Goal: Information Seeking & Learning: Learn about a topic

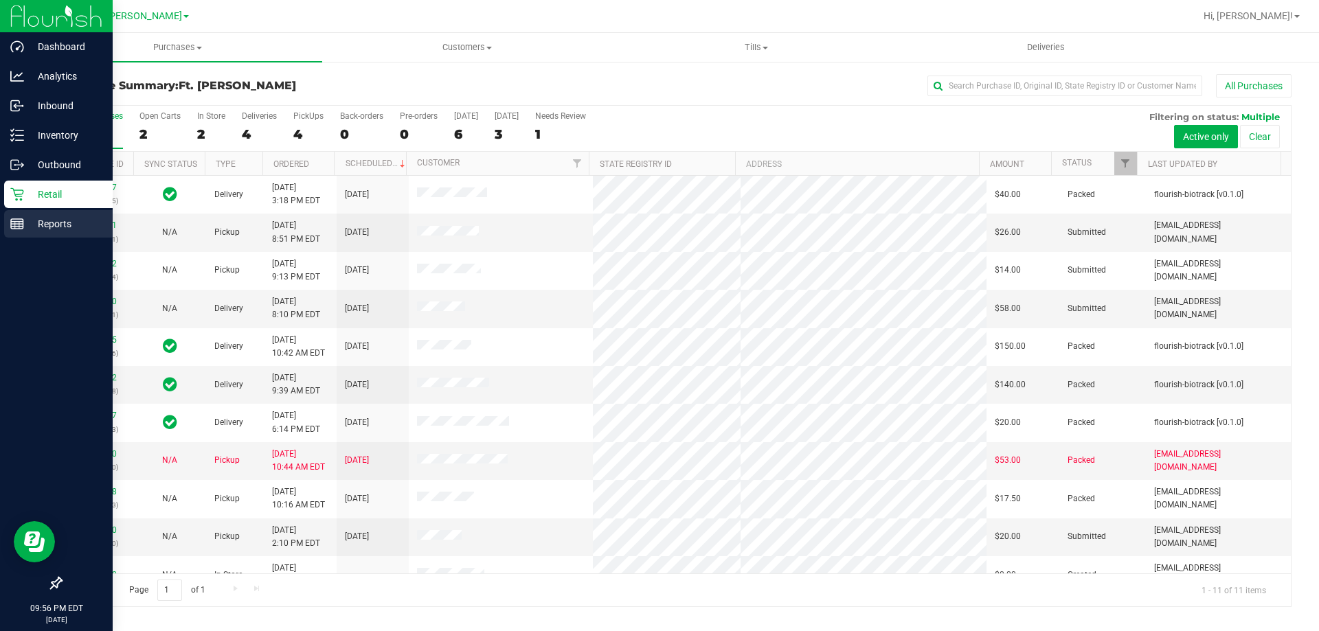
click at [16, 231] on div "Reports" at bounding box center [58, 223] width 109 height 27
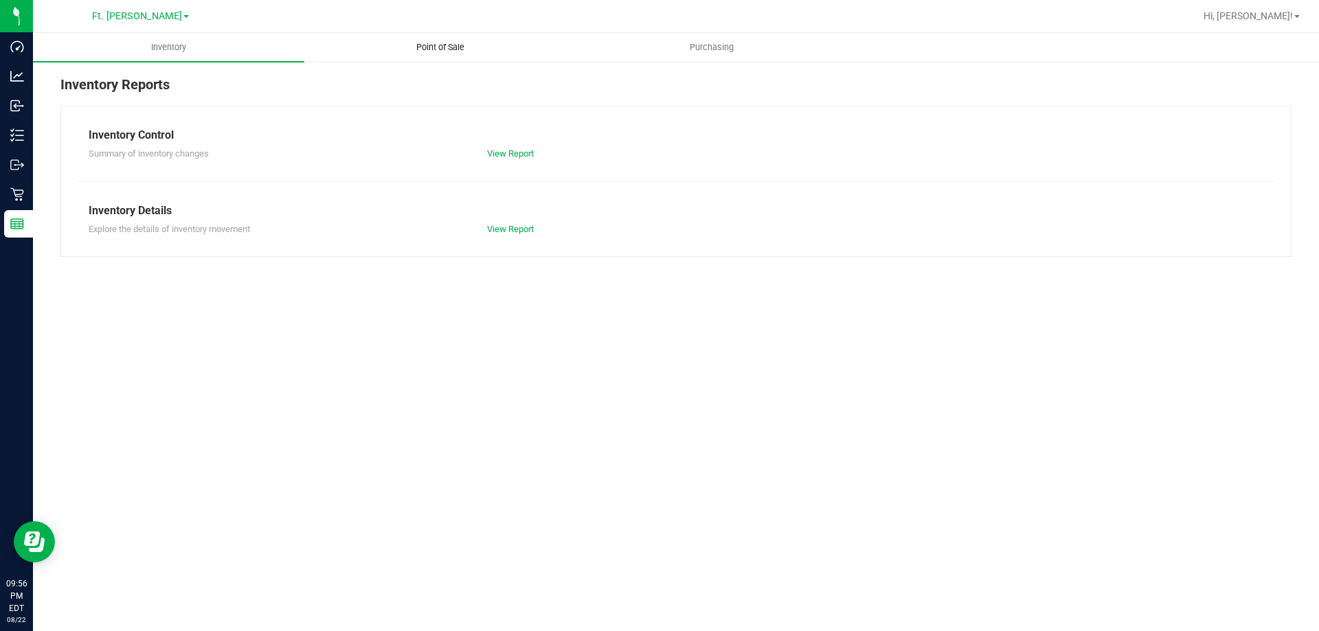
click at [424, 47] on span "Point of Sale" at bounding box center [440, 47] width 85 height 12
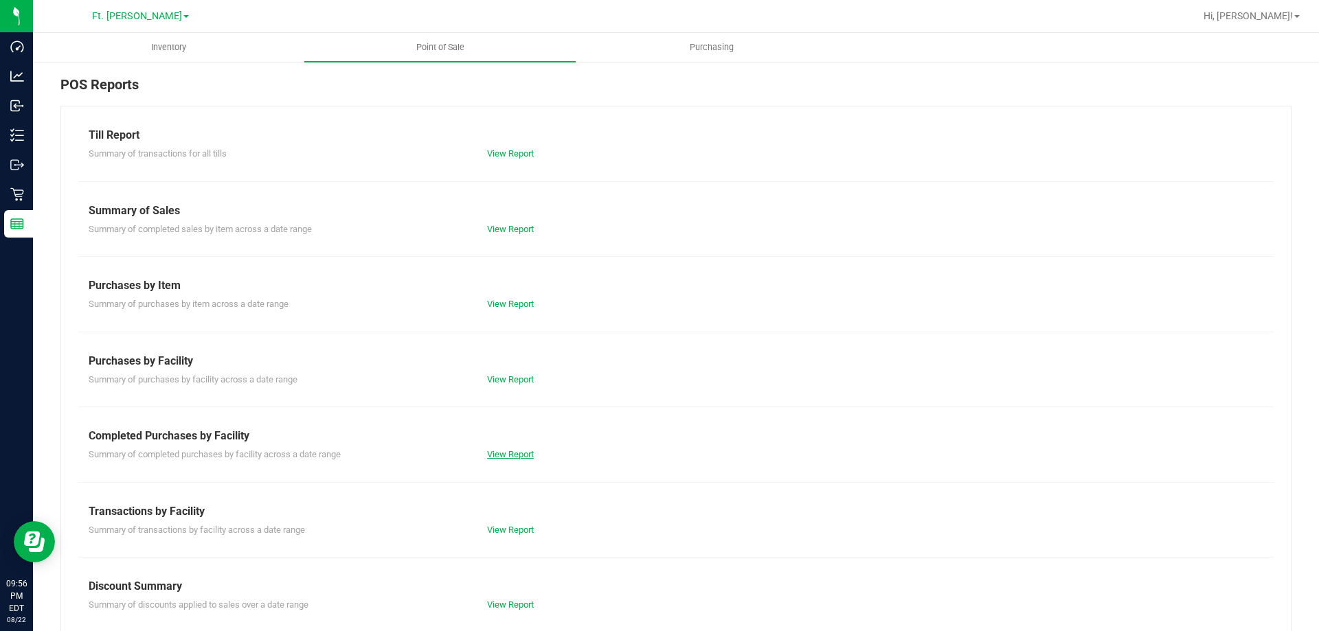
click at [514, 454] on link "View Report" at bounding box center [510, 454] width 47 height 10
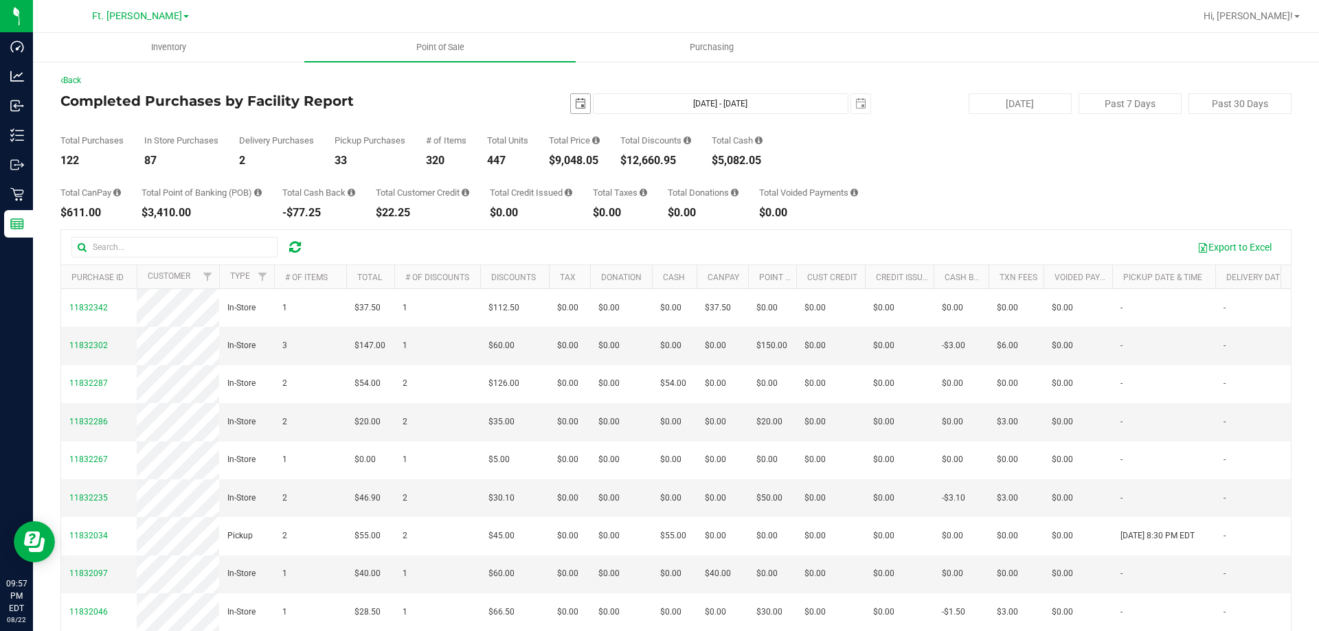
click at [575, 101] on span "select" at bounding box center [580, 103] width 11 height 11
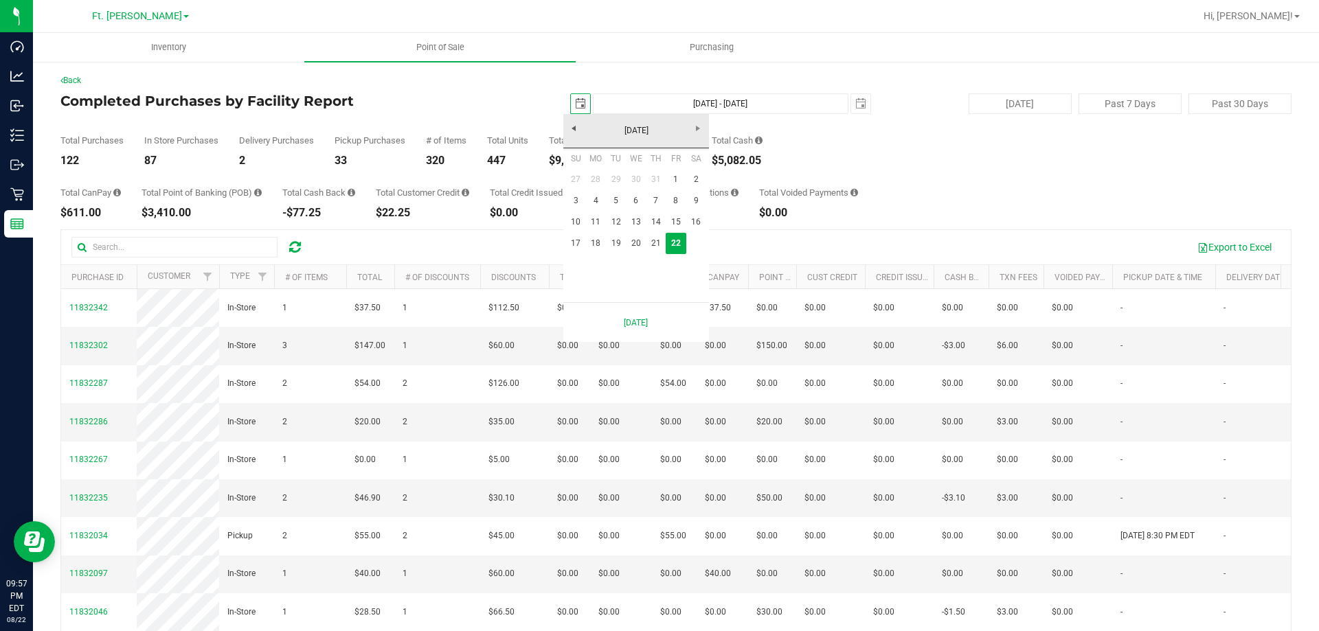
scroll to position [0, 34]
click at [573, 237] on link "17" at bounding box center [576, 243] width 20 height 21
type input "[DATE]"
type input "[DATE] - [DATE]"
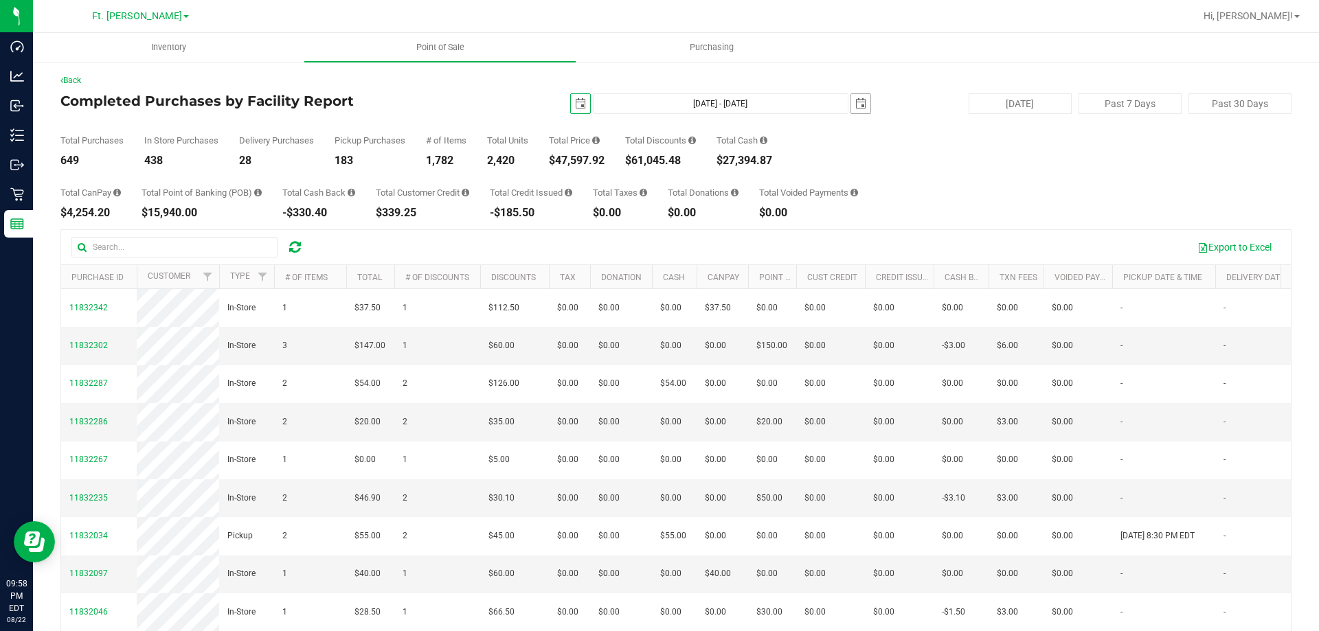
click at [855, 100] on span "select" at bounding box center [860, 103] width 11 height 11
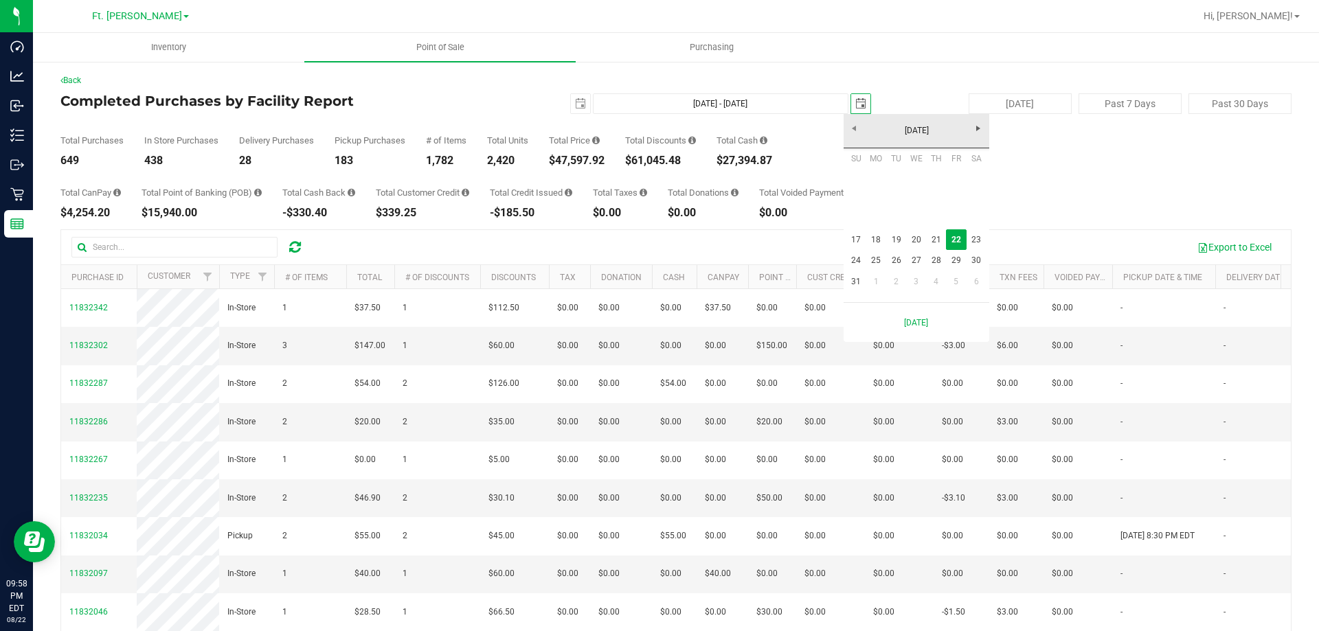
scroll to position [0, 34]
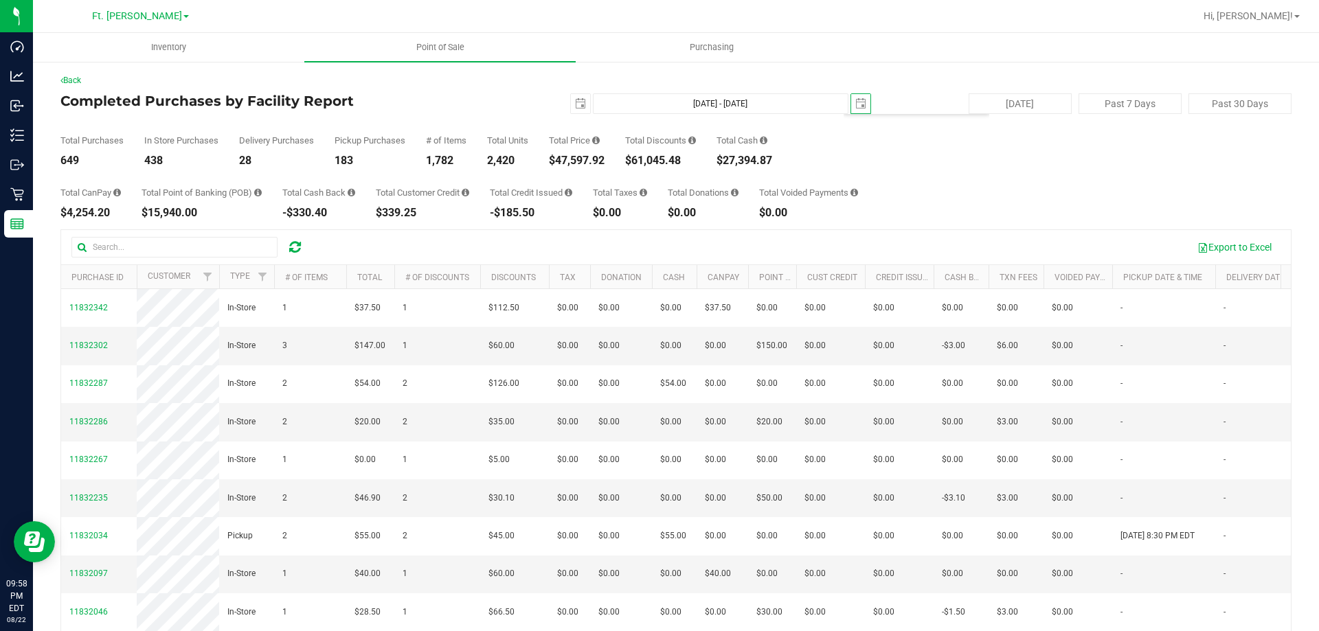
click at [904, 59] on ul "Inventory Point of Sale Purchasing" at bounding box center [692, 48] width 1319 height 30
drag, startPoint x: 610, startPoint y: 159, endPoint x: 560, endPoint y: 163, distance: 49.6
click at [560, 163] on div "Total Purchases 649 In Store Purchases 438 Delivery Purchases 28 Pickup Purchas…" at bounding box center [675, 140] width 1231 height 52
copy div "47,597.92"
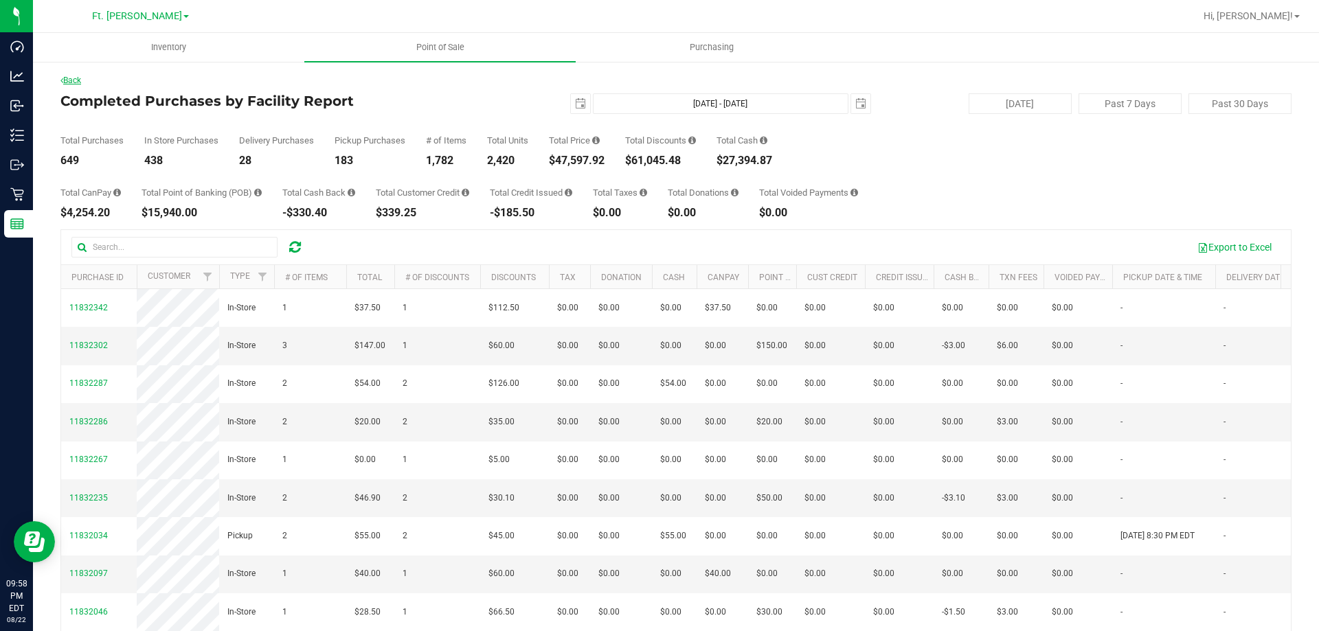
click at [76, 76] on link "Back" at bounding box center [70, 81] width 21 height 10
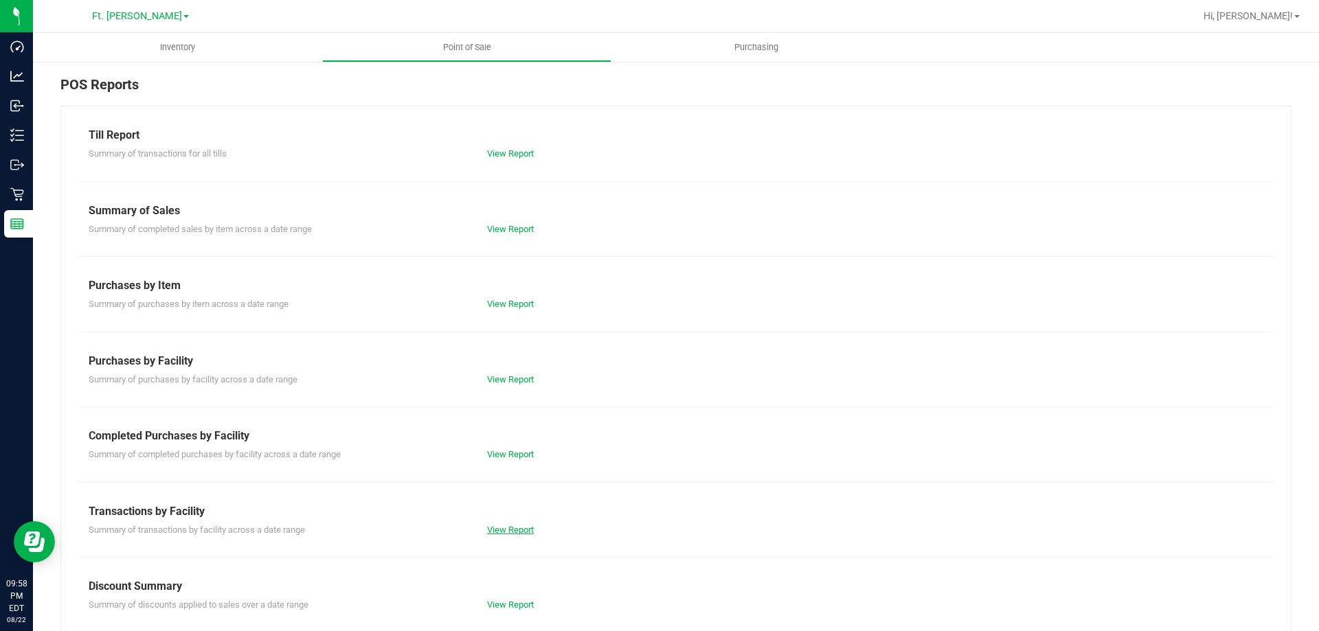
click at [497, 534] on link "View Report" at bounding box center [510, 530] width 47 height 10
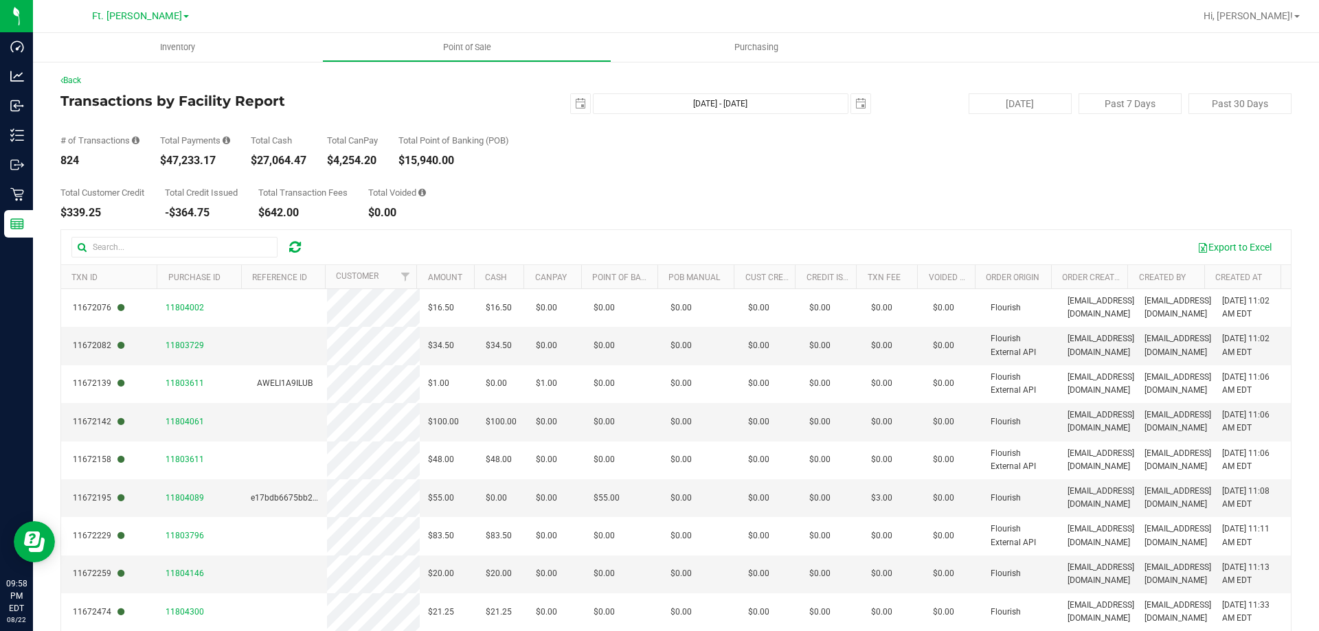
drag, startPoint x: 216, startPoint y: 159, endPoint x: 168, endPoint y: 161, distance: 47.4
click at [168, 161] on div "$47,233.17" at bounding box center [195, 160] width 70 height 11
copy div "47,233.17"
click at [571, 111] on span "select" at bounding box center [580, 103] width 19 height 19
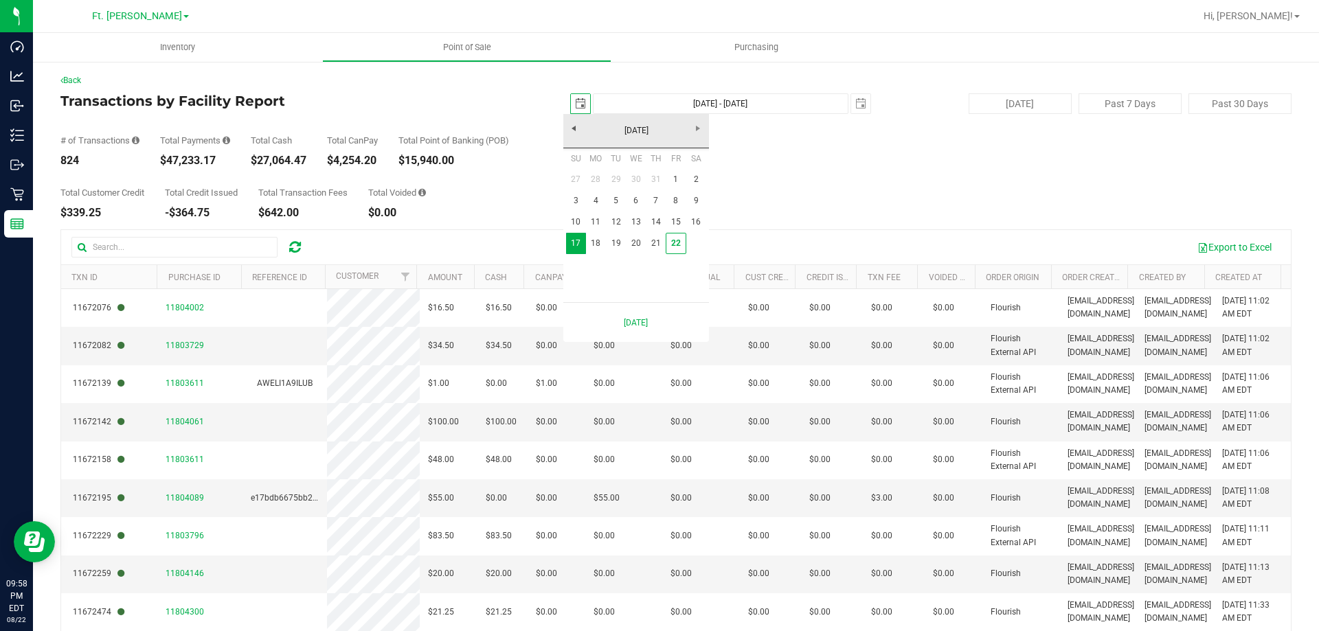
scroll to position [0, 34]
click at [674, 178] on link "1" at bounding box center [675, 179] width 20 height 21
type input "[DATE]"
type input "[DATE] - [DATE]"
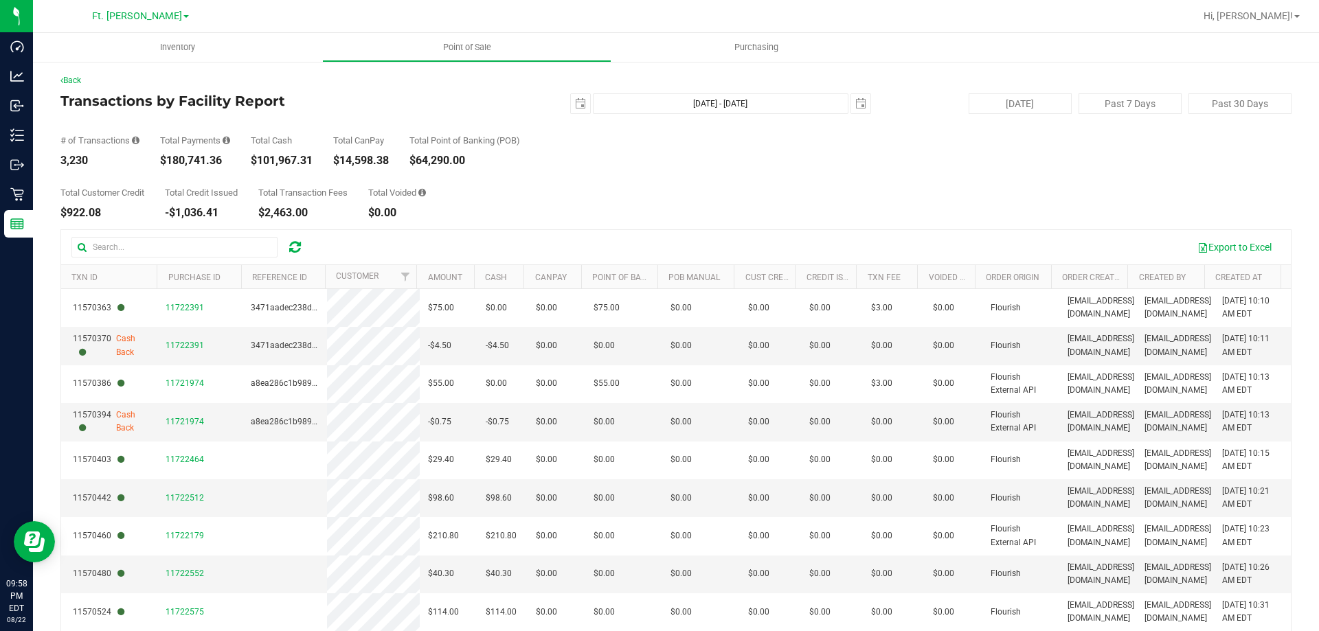
drag, startPoint x: 318, startPoint y: 159, endPoint x: 258, endPoint y: 161, distance: 60.5
click at [258, 161] on div "# of Transactions 3,230 Total Payments $180,741.36 Total Cash $101,967.31 Total…" at bounding box center [675, 140] width 1231 height 52
click at [475, 51] on span "Point of Sale" at bounding box center [466, 47] width 85 height 12
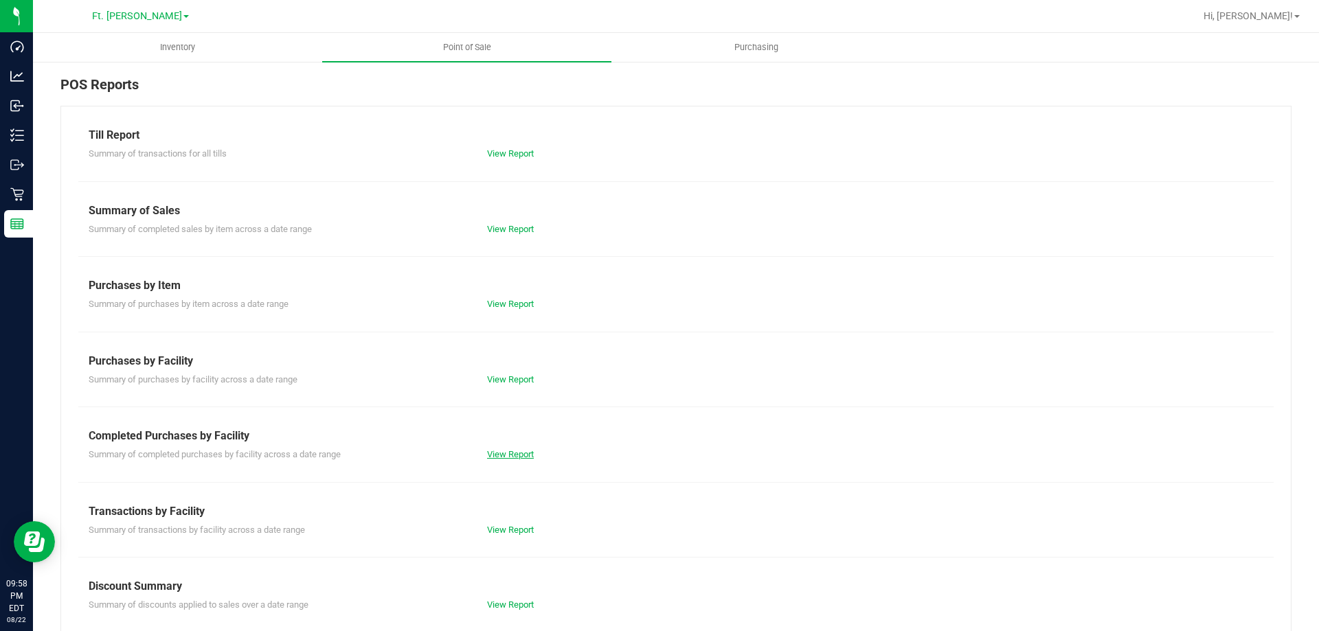
click at [513, 457] on link "View Report" at bounding box center [510, 454] width 47 height 10
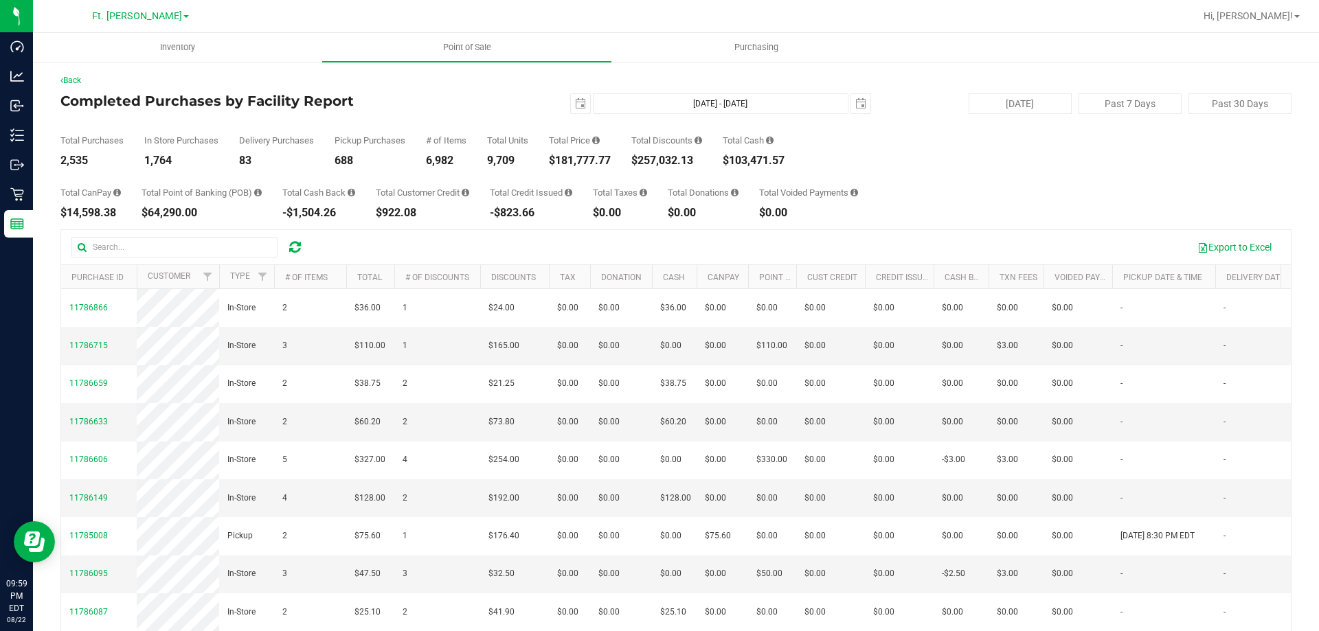
drag, startPoint x: 617, startPoint y: 157, endPoint x: 556, endPoint y: 155, distance: 61.2
click at [556, 155] on div "Total Purchases 2,535 In Store Purchases 1,764 Delivery Purchases 83 Pickup Pur…" at bounding box center [675, 140] width 1231 height 52
copy div "181,777.77"
click at [470, 46] on span "Point of Sale" at bounding box center [466, 47] width 85 height 12
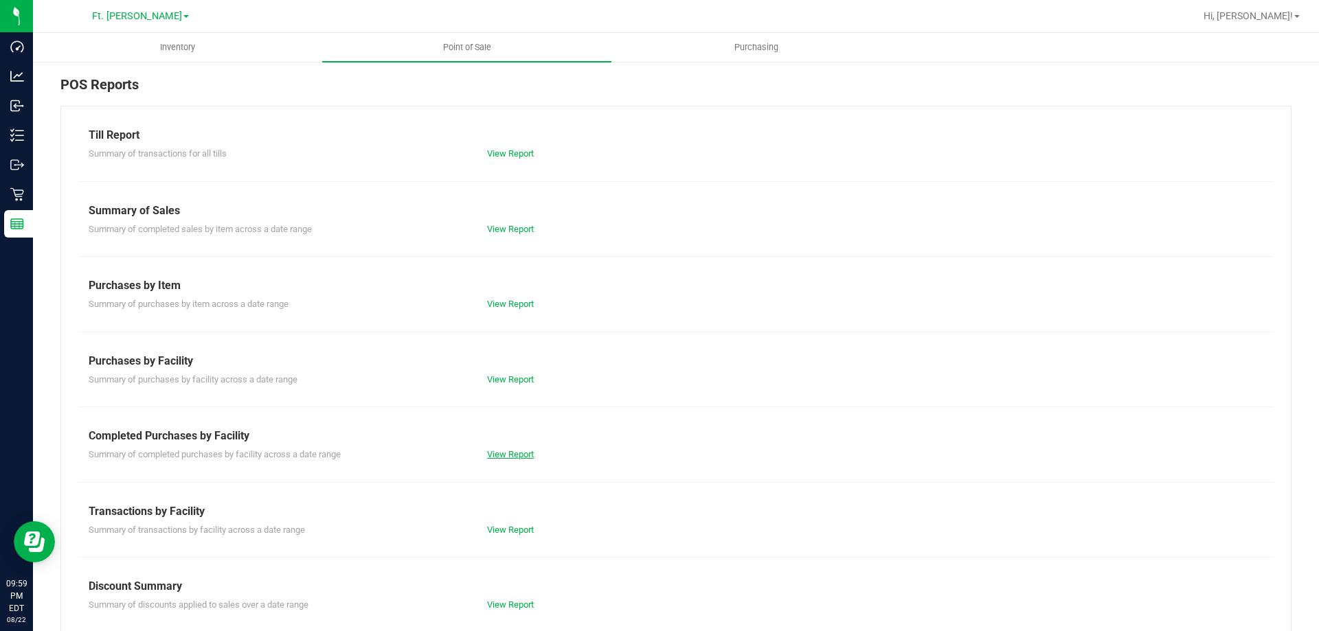
click at [498, 453] on div "Summary of completed purchases by facility across a date range View Report" at bounding box center [675, 452] width 1195 height 17
click at [498, 454] on link "View Report" at bounding box center [510, 454] width 47 height 10
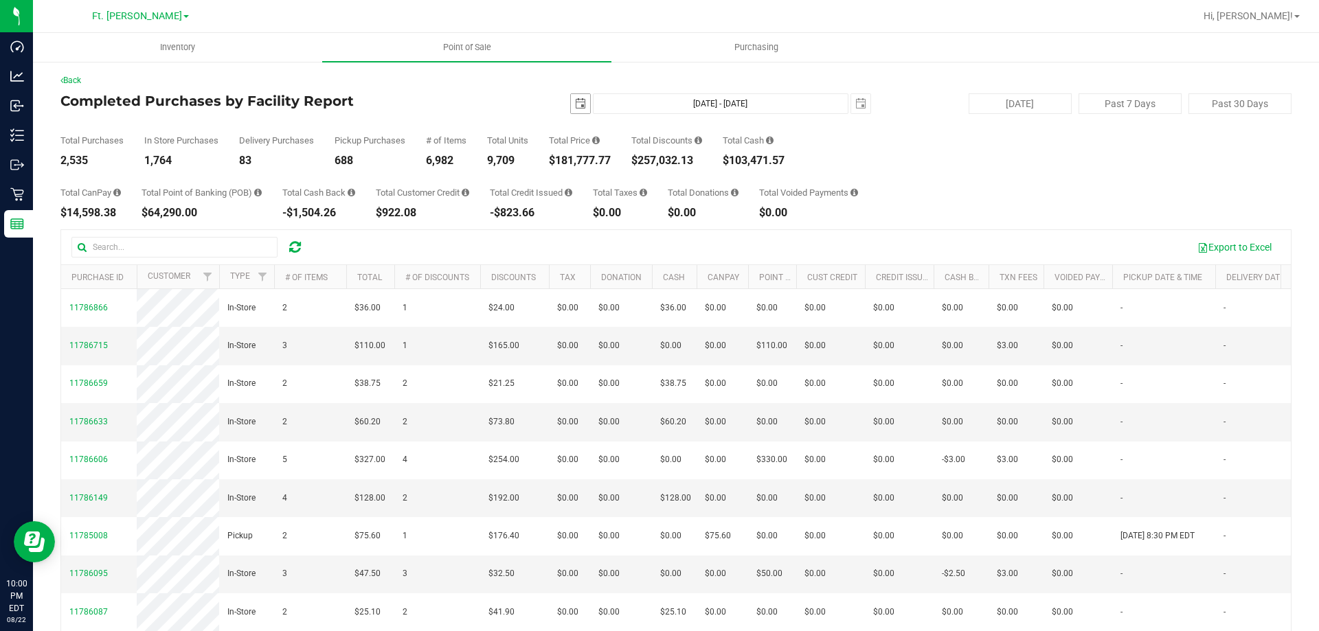
click at [576, 104] on span "select" at bounding box center [580, 103] width 11 height 11
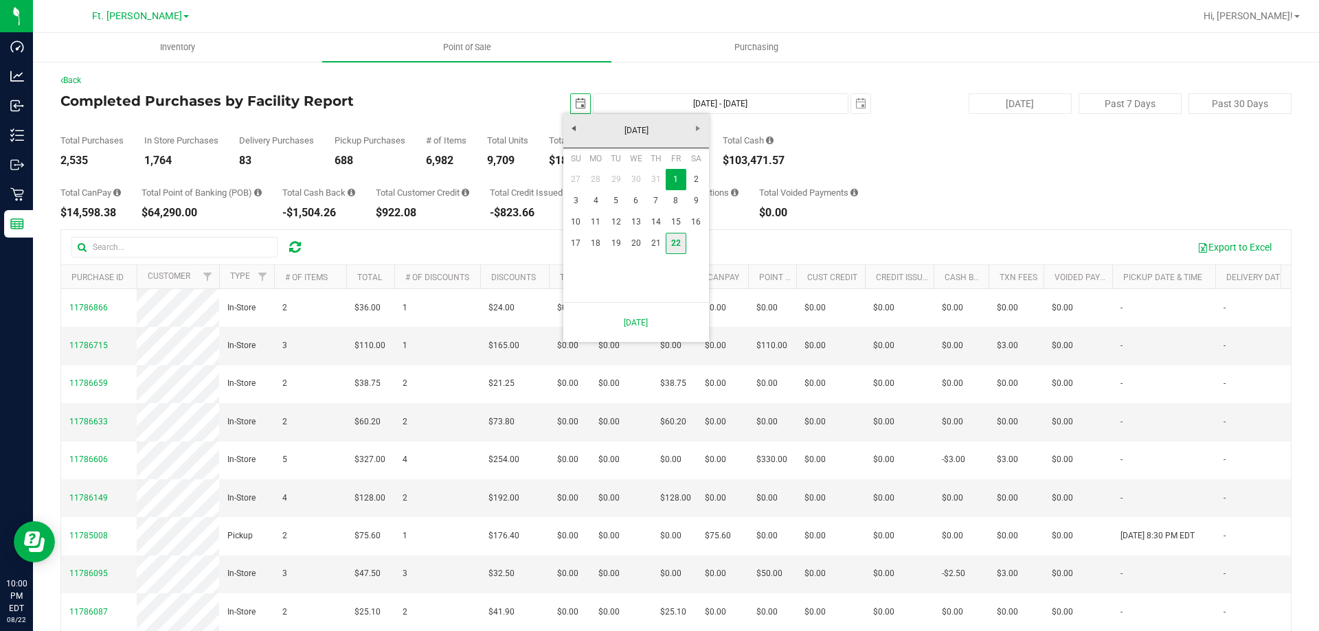
click at [671, 243] on link "22" at bounding box center [675, 243] width 20 height 21
type input "[DATE]"
type input "[DATE] - [DATE]"
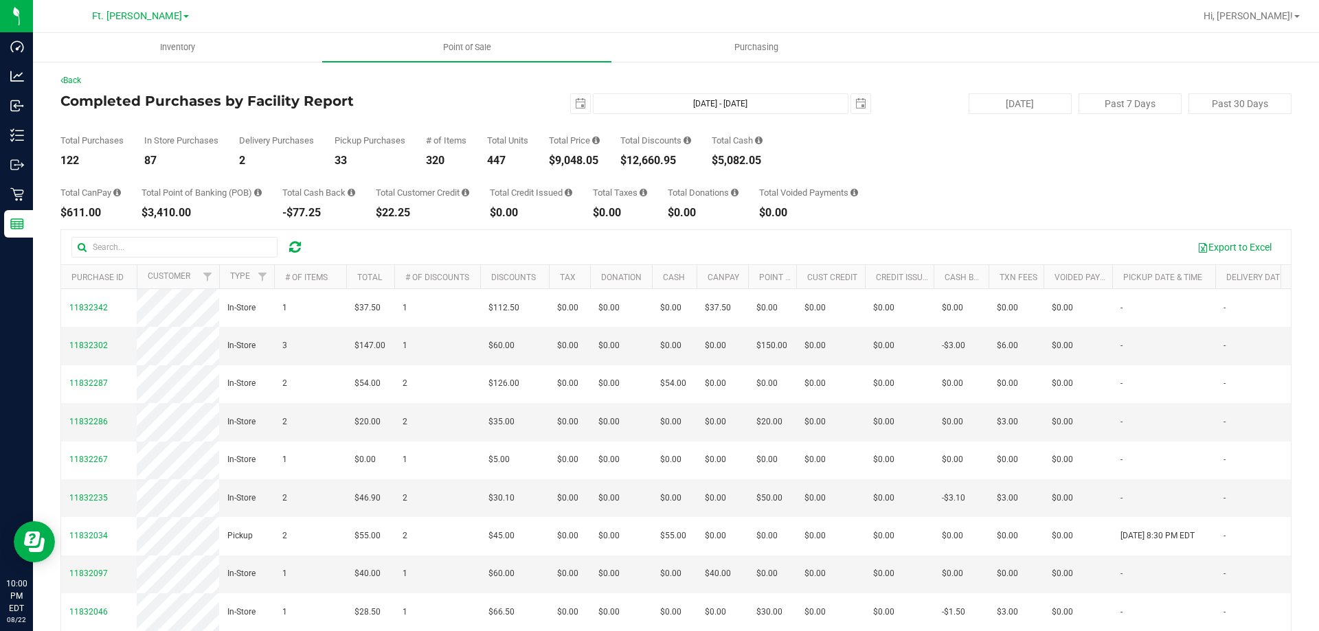
drag, startPoint x: 681, startPoint y: 159, endPoint x: 630, endPoint y: 159, distance: 51.5
click at [630, 159] on div "$12,660.95" at bounding box center [655, 160] width 71 height 11
copy div "12,660.95"
click at [465, 46] on span "Point of Sale" at bounding box center [466, 47] width 85 height 12
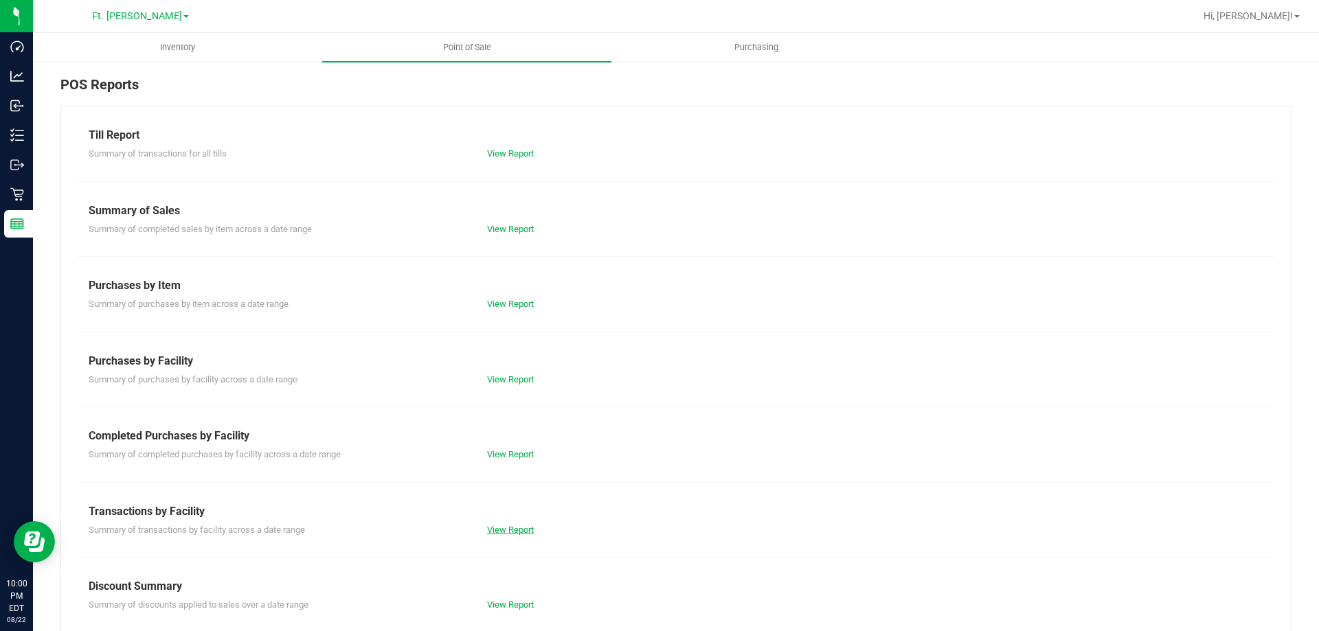
click at [514, 527] on link "View Report" at bounding box center [510, 530] width 47 height 10
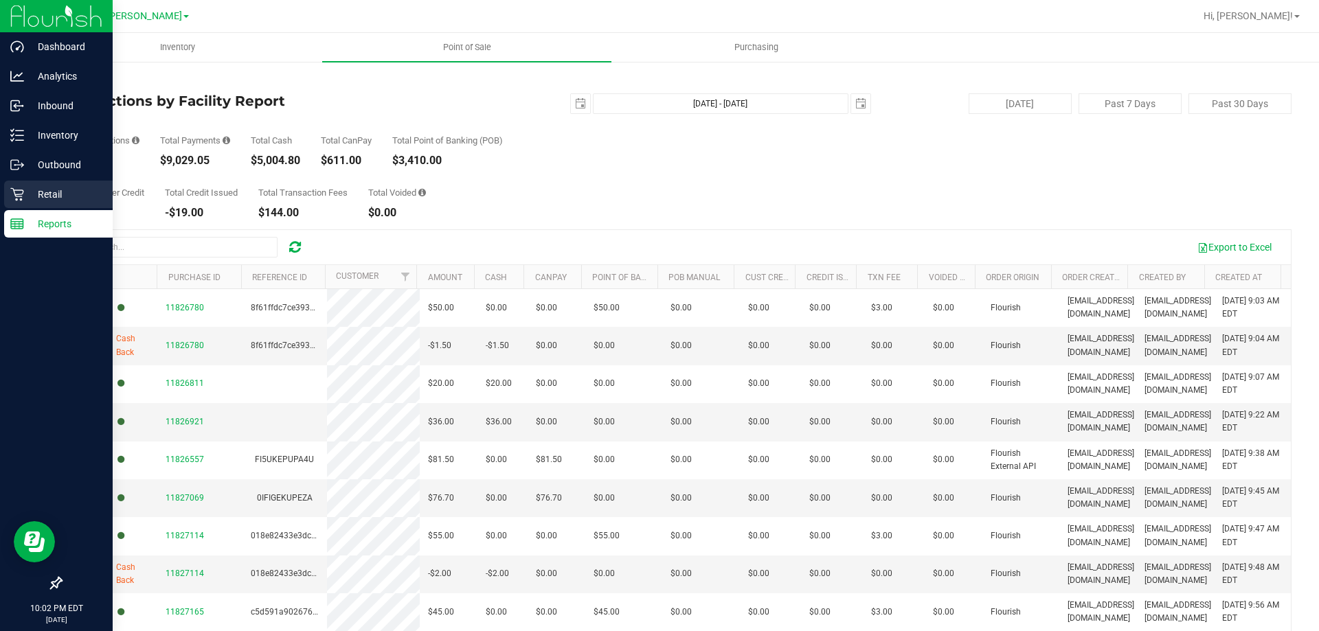
drag, startPoint x: 35, startPoint y: 195, endPoint x: 72, endPoint y: 198, distance: 37.2
click at [36, 195] on p "Retail" at bounding box center [65, 194] width 82 height 16
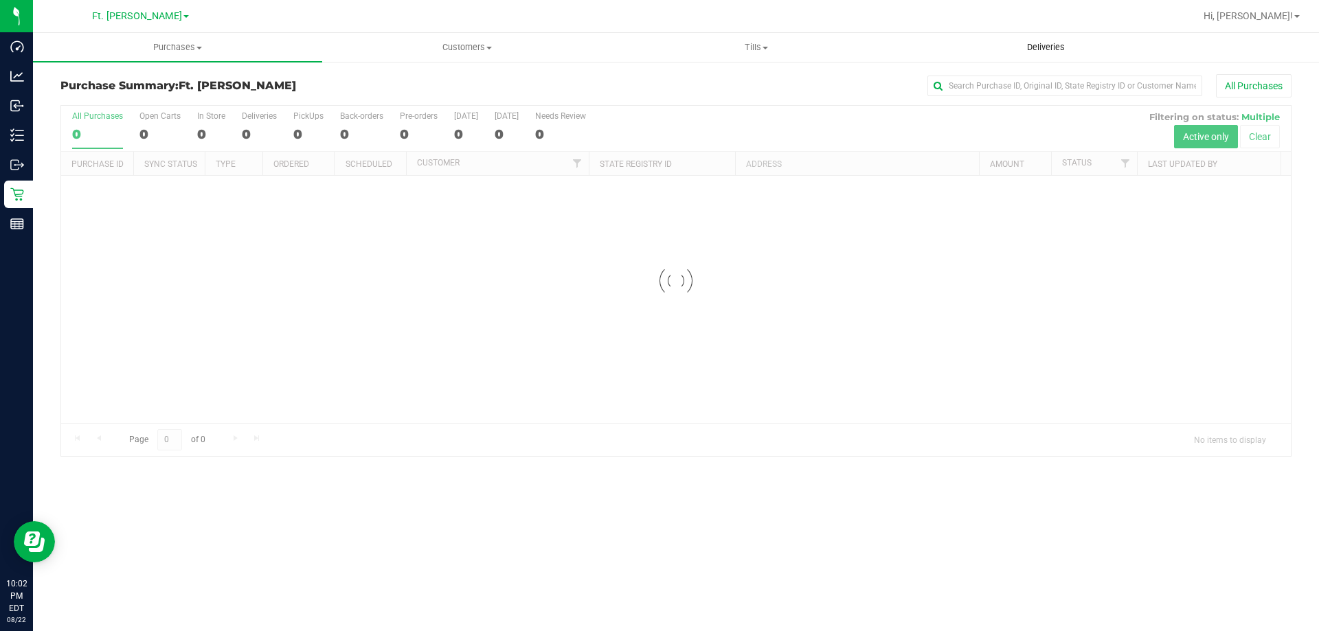
click at [1044, 50] on span "Deliveries" at bounding box center [1045, 47] width 75 height 12
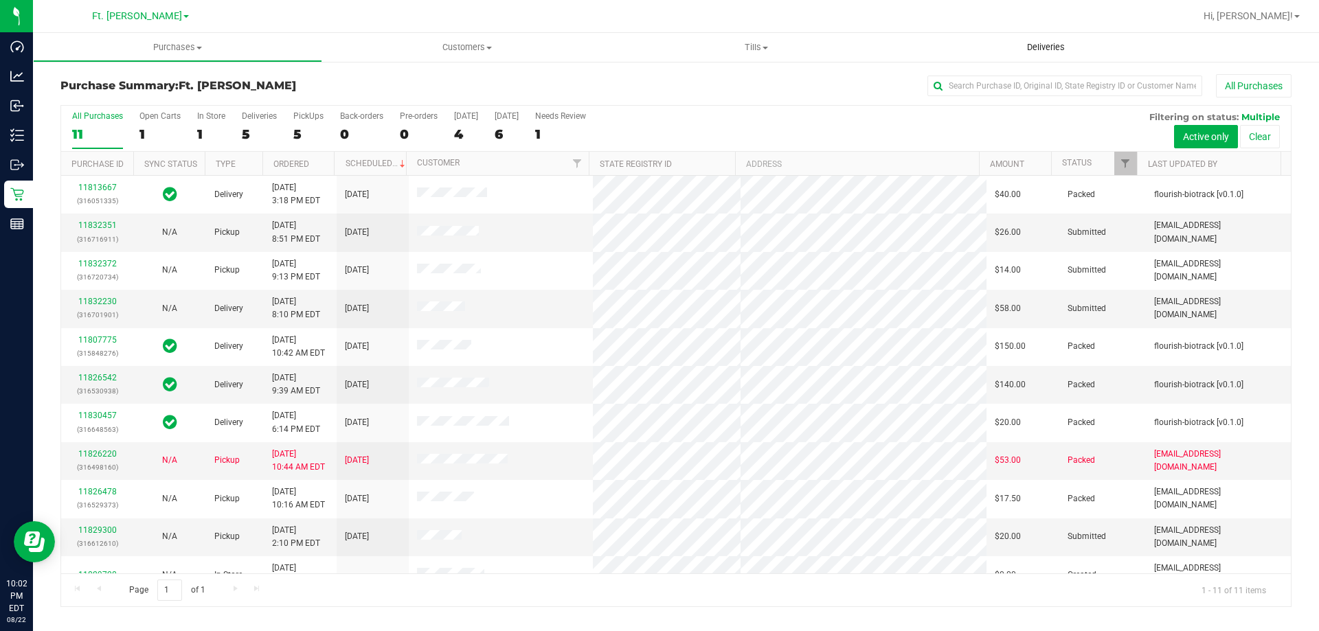
click at [1049, 47] on span "Deliveries" at bounding box center [1045, 47] width 75 height 12
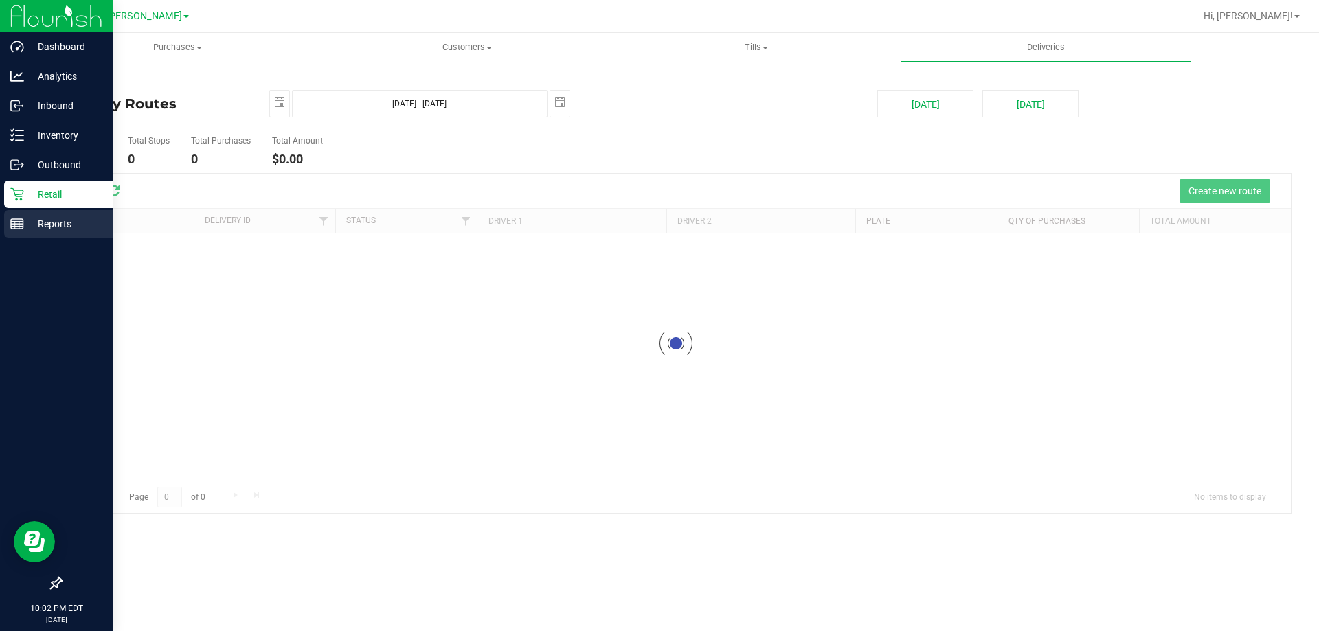
click at [51, 220] on p "Reports" at bounding box center [65, 224] width 82 height 16
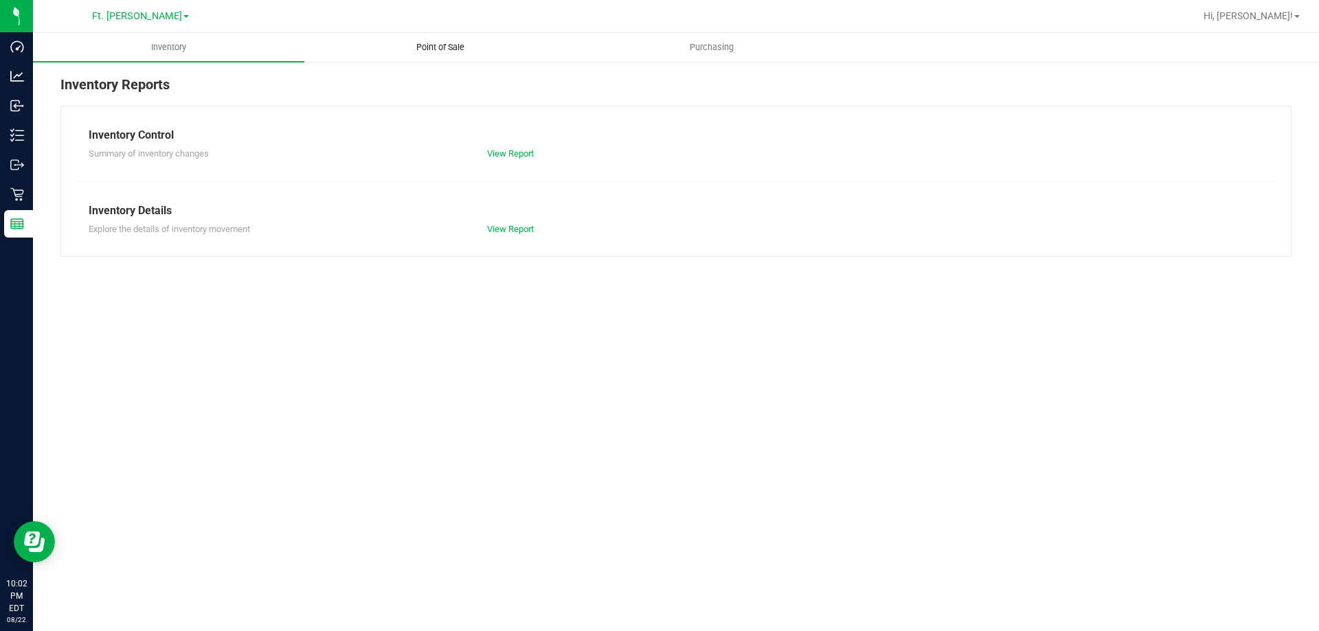
click at [459, 47] on span "Point of Sale" at bounding box center [440, 47] width 85 height 12
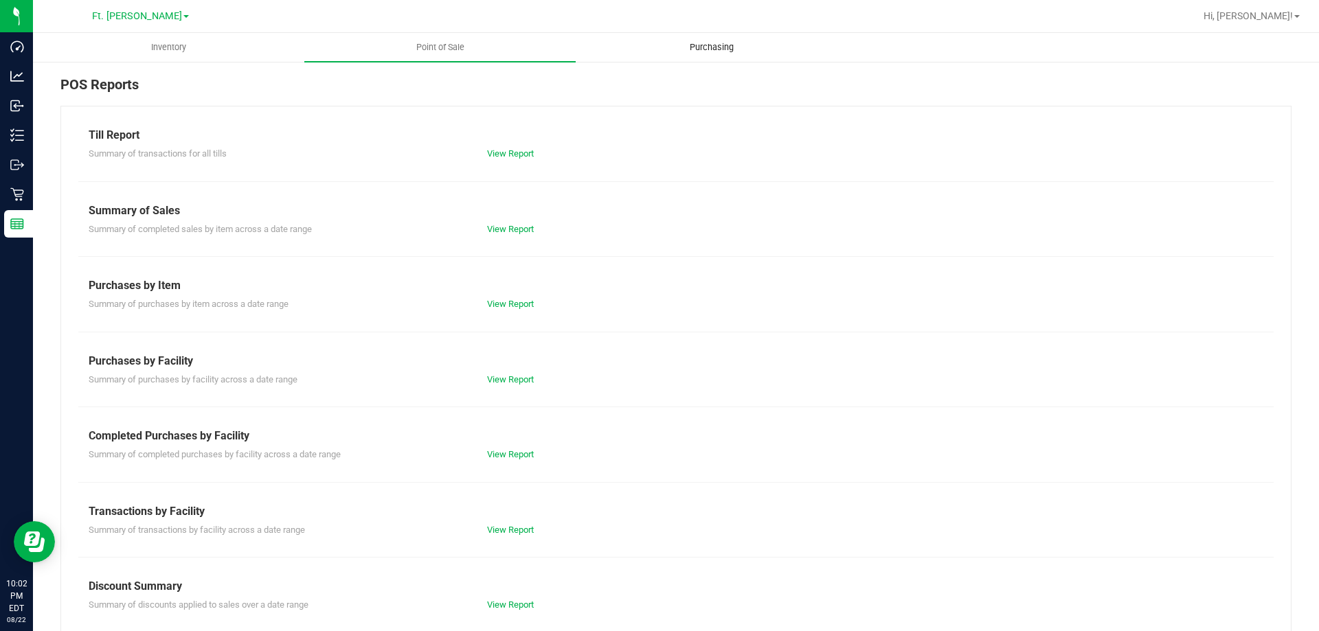
click at [718, 49] on span "Purchasing" at bounding box center [711, 47] width 81 height 12
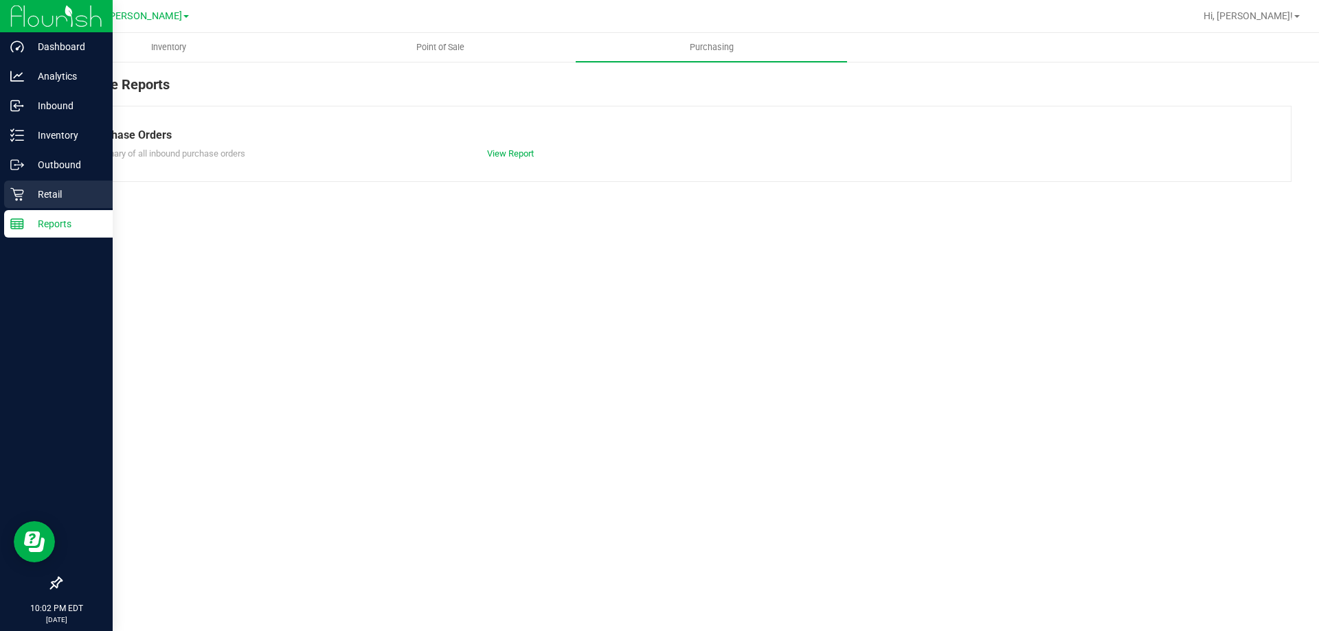
click at [33, 194] on p "Retail" at bounding box center [65, 194] width 82 height 16
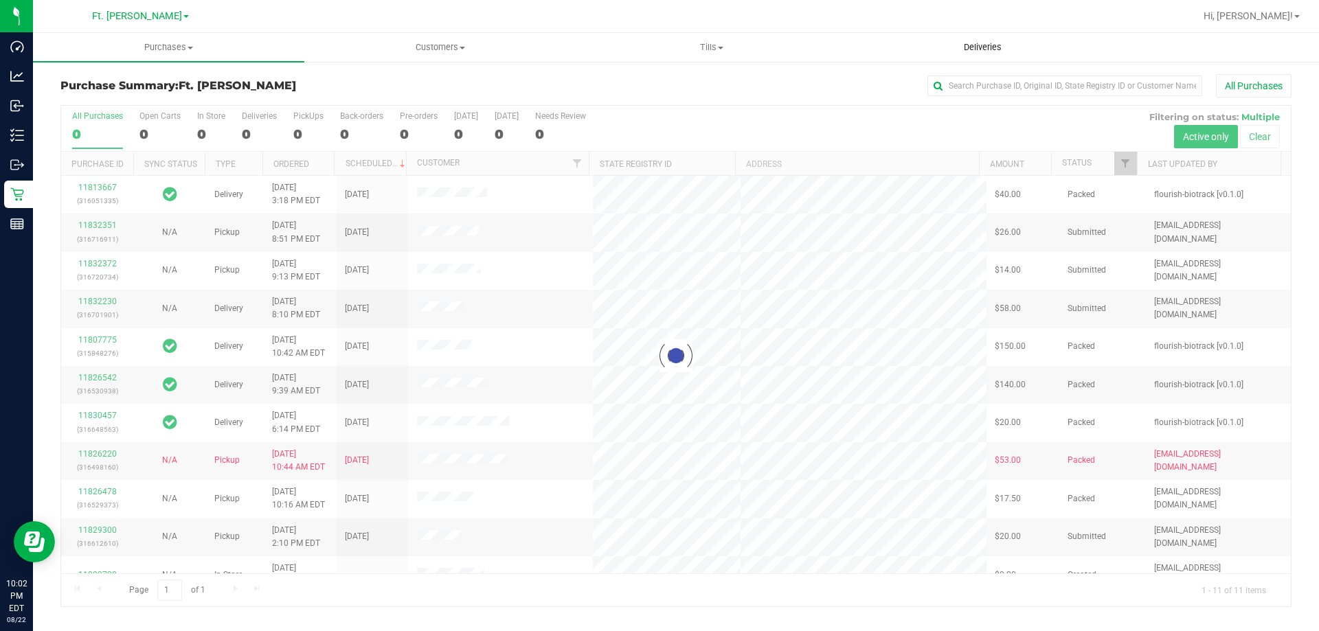
click at [975, 49] on span "Deliveries" at bounding box center [982, 47] width 75 height 12
